Goal: Task Accomplishment & Management: Use online tool/utility

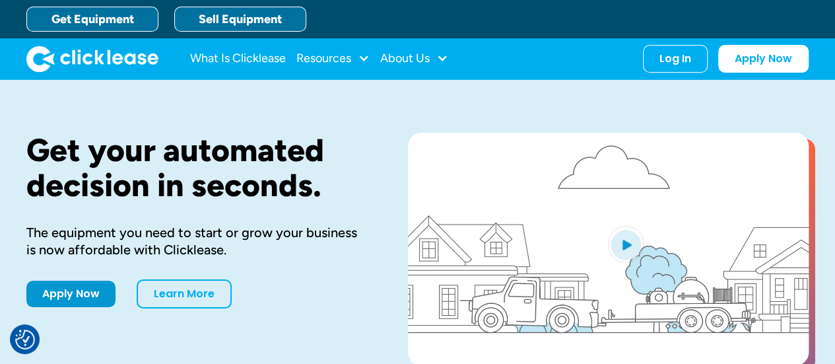
click at [285, 18] on link "Sell Equipment" at bounding box center [240, 19] width 132 height 25
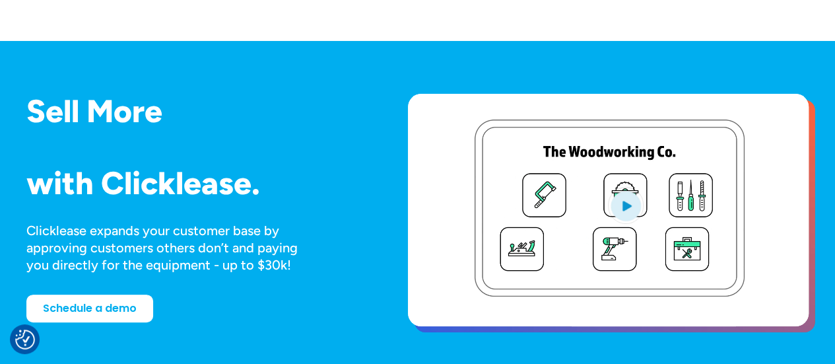
scroll to position [63, 0]
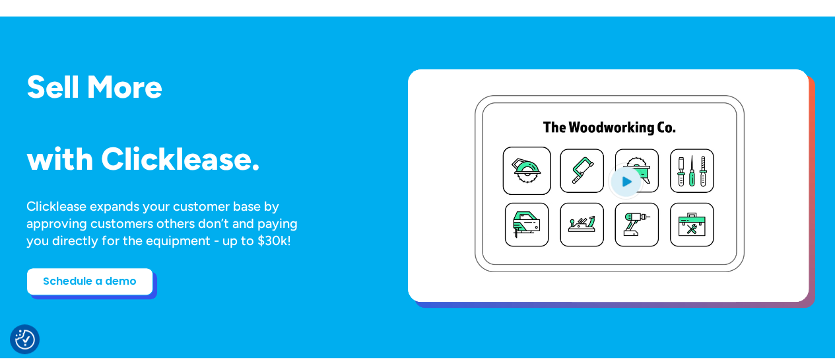
click at [126, 286] on link "Schedule a demo" at bounding box center [89, 281] width 127 height 28
